Goal: Check status: Check status

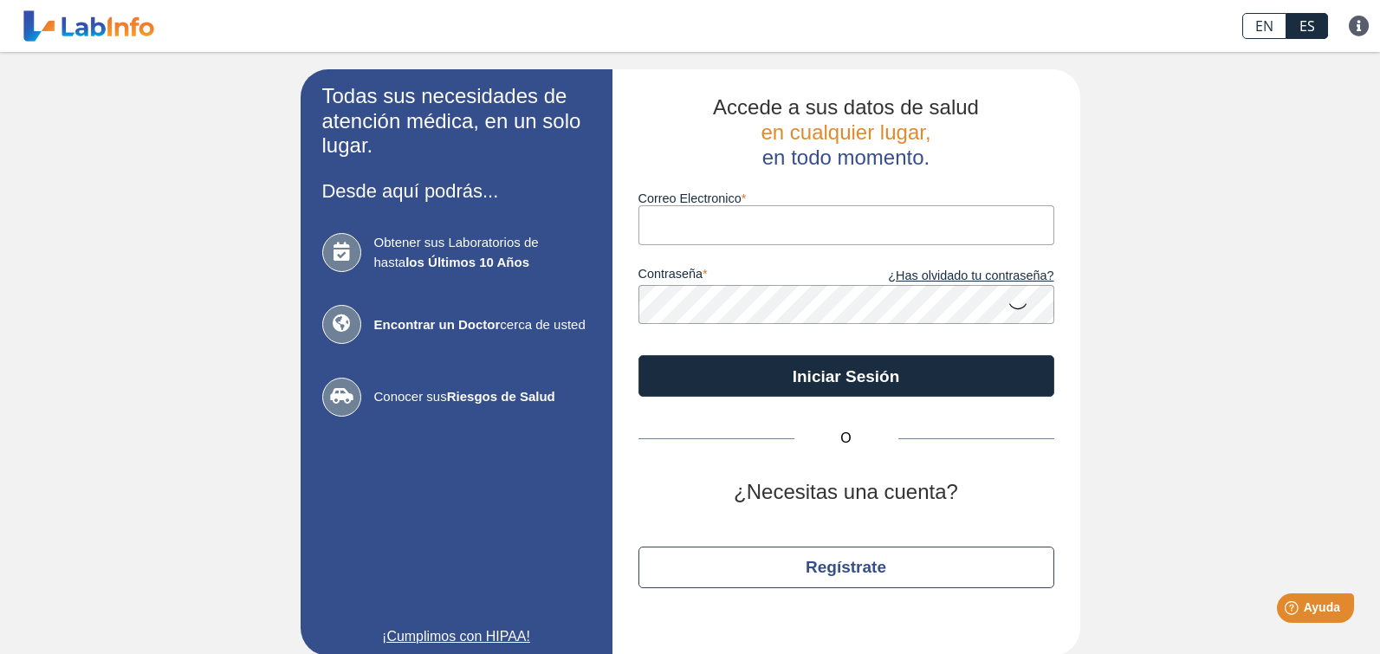
type input "[EMAIL_ADDRESS][DOMAIN_NAME]"
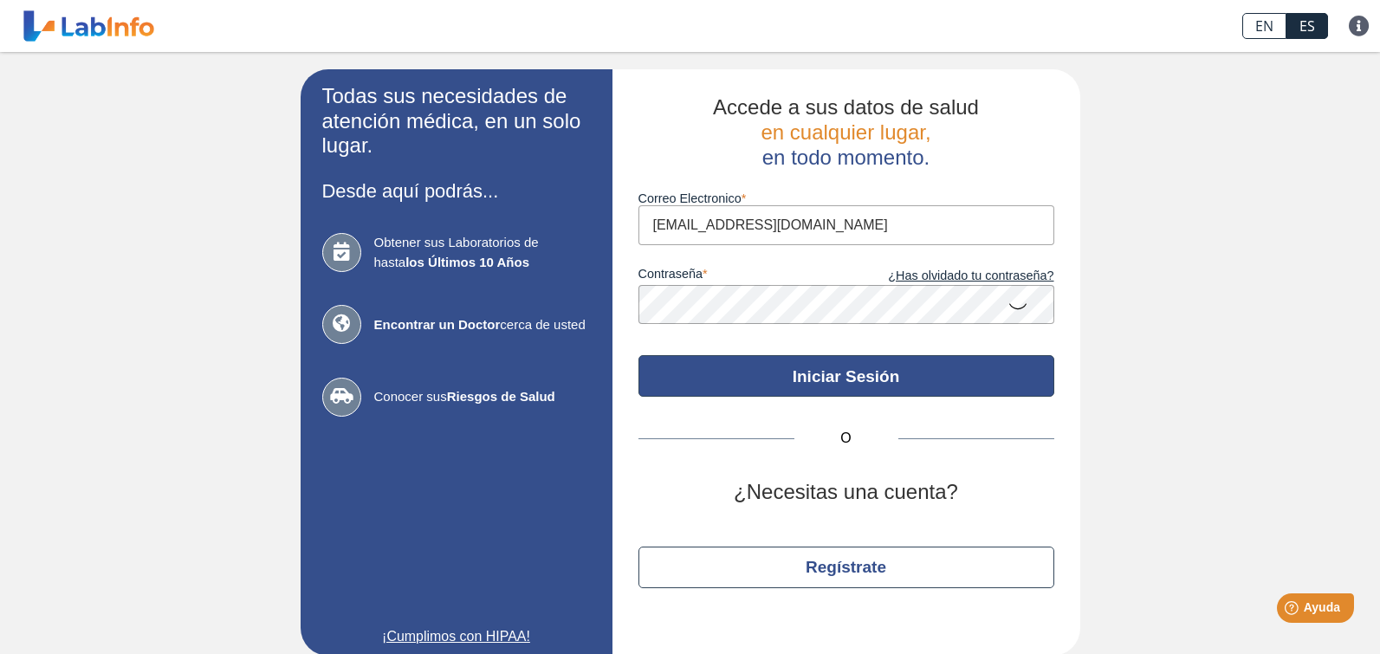
click at [932, 385] on button "Iniciar Sesión" at bounding box center [846, 376] width 416 height 42
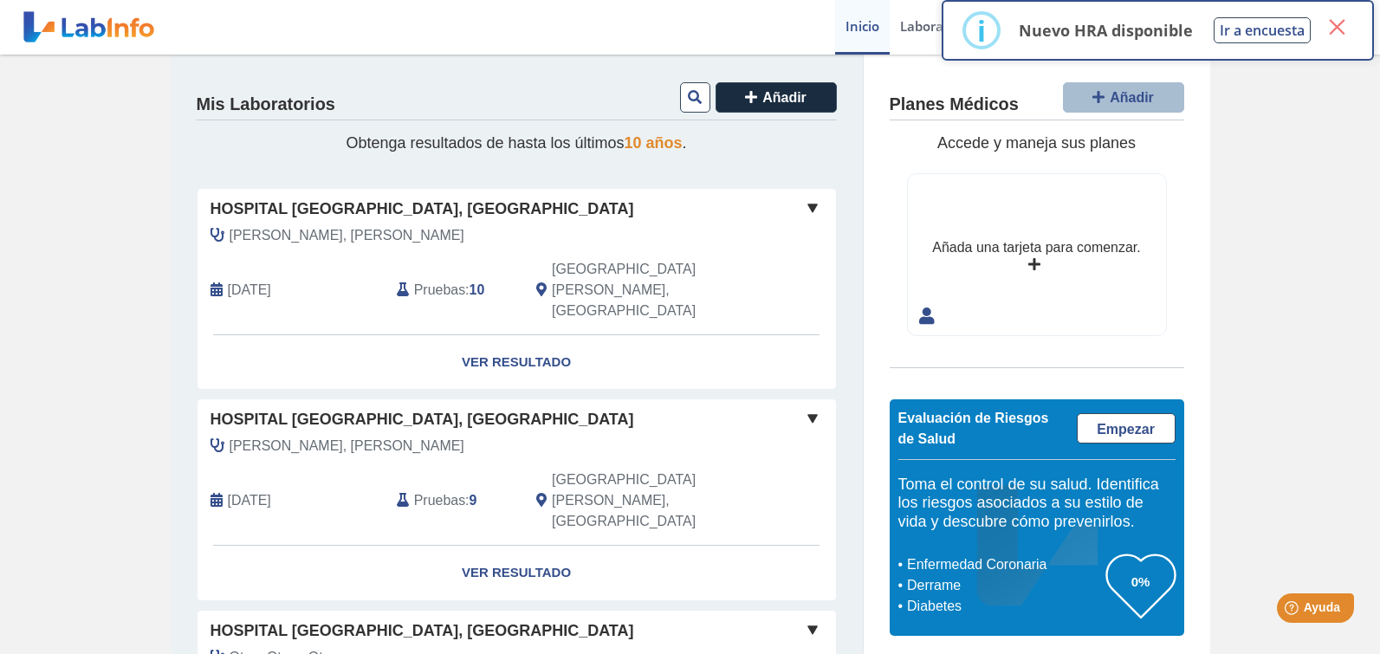
click at [1339, 34] on button "×" at bounding box center [1336, 26] width 31 height 31
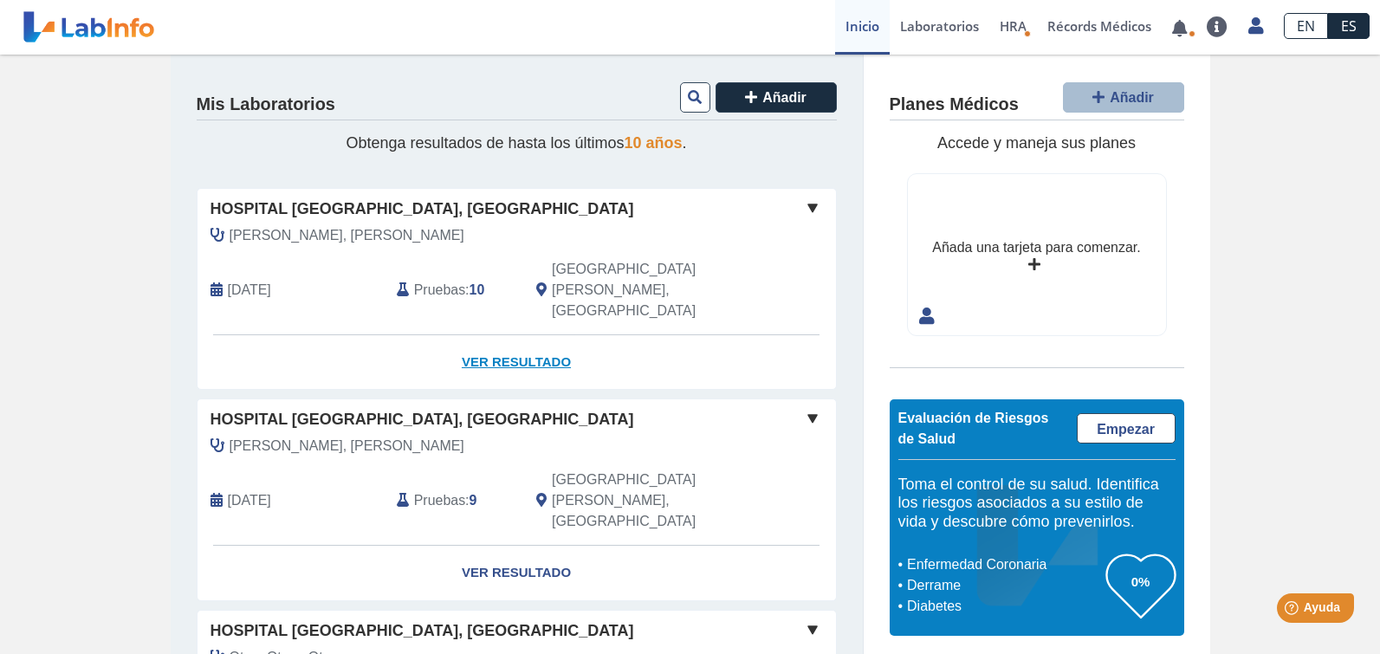
click at [538, 335] on link "Ver Resultado" at bounding box center [516, 362] width 638 height 55
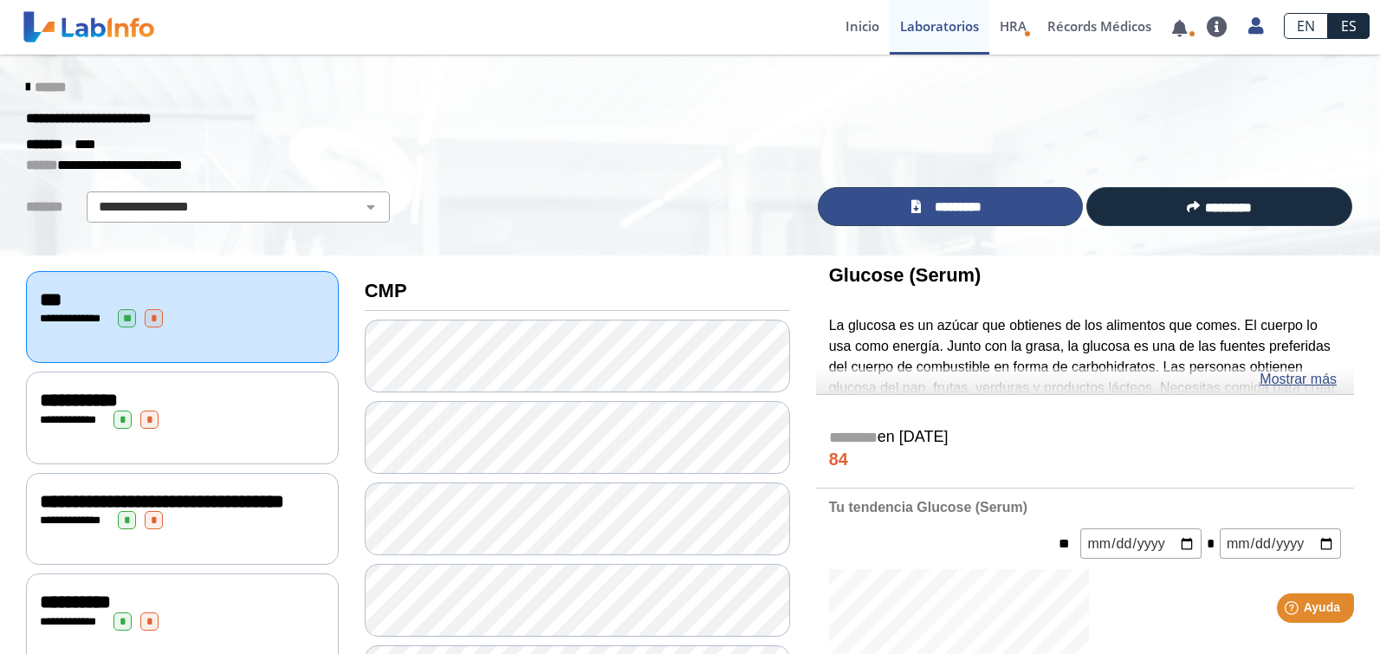
click at [911, 205] on icon at bounding box center [916, 206] width 10 height 13
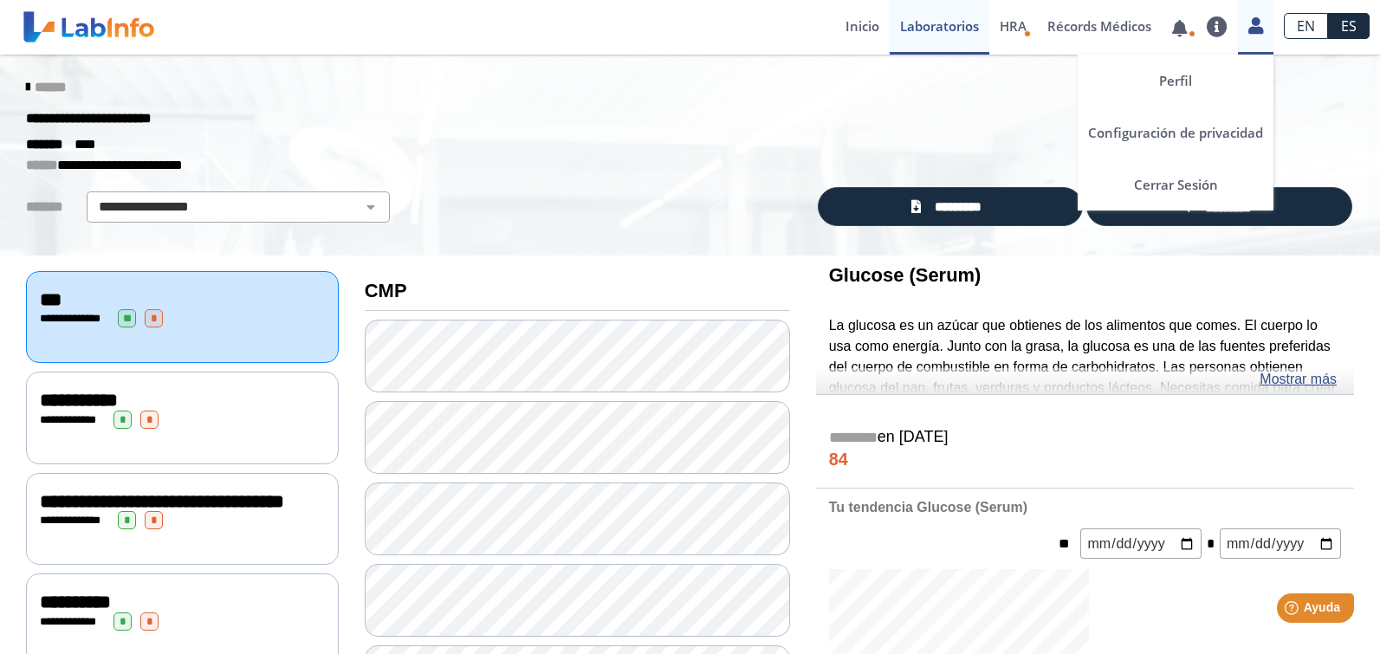
click at [1256, 29] on icon at bounding box center [1255, 25] width 15 height 13
click at [1167, 184] on link "Cerrar Sesión" at bounding box center [1175, 184] width 196 height 52
